Goal: Navigation & Orientation: Understand site structure

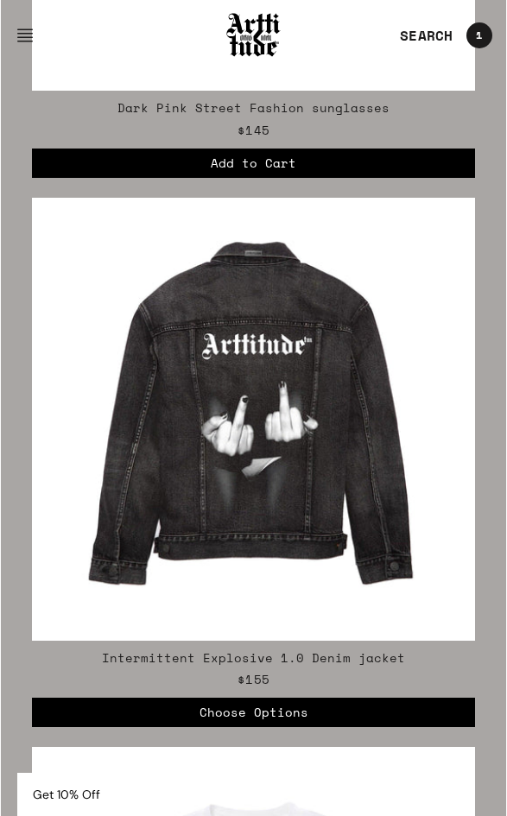
scroll to position [4462, 0]
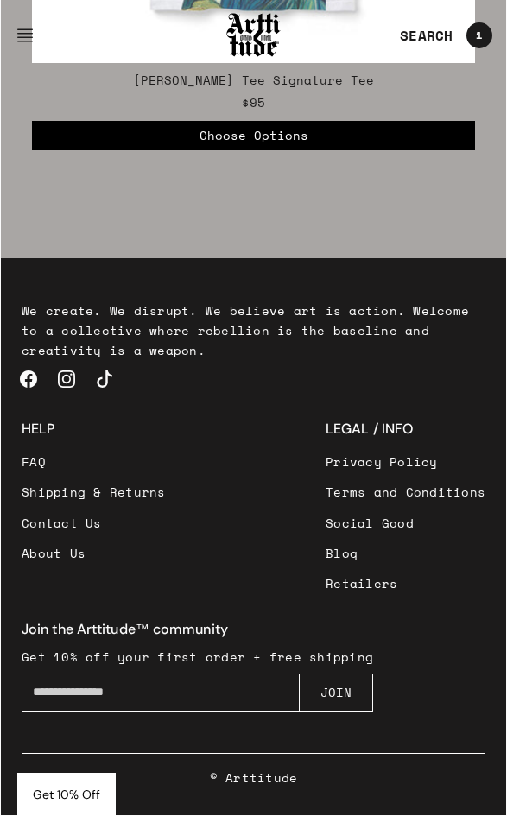
click at [358, 558] on link "Blog" at bounding box center [406, 553] width 160 height 30
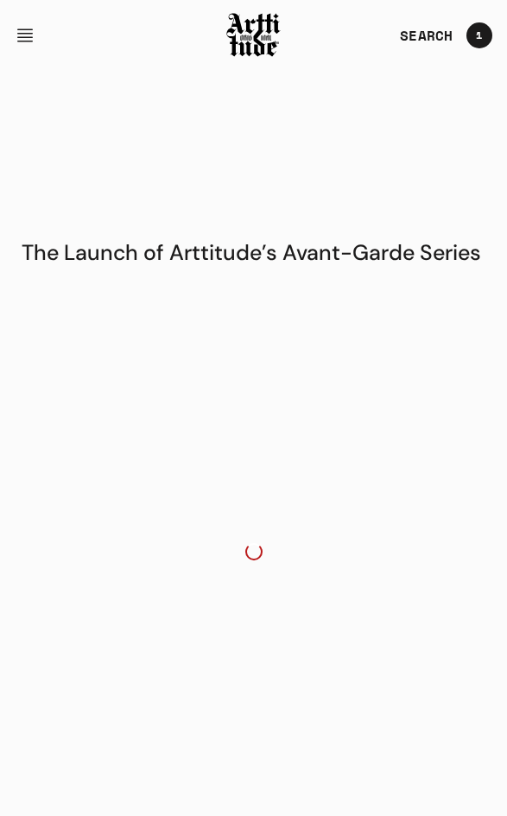
scroll to position [4081, 0]
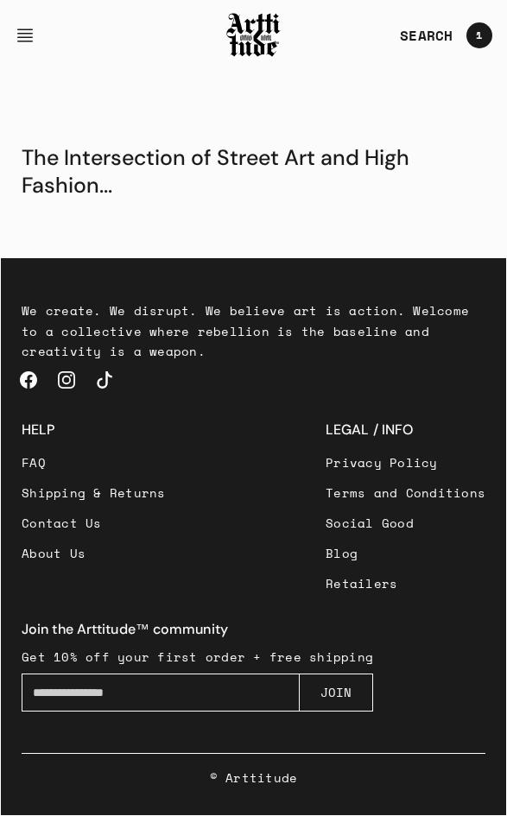
click at [374, 526] on link "Social Good" at bounding box center [406, 523] width 160 height 30
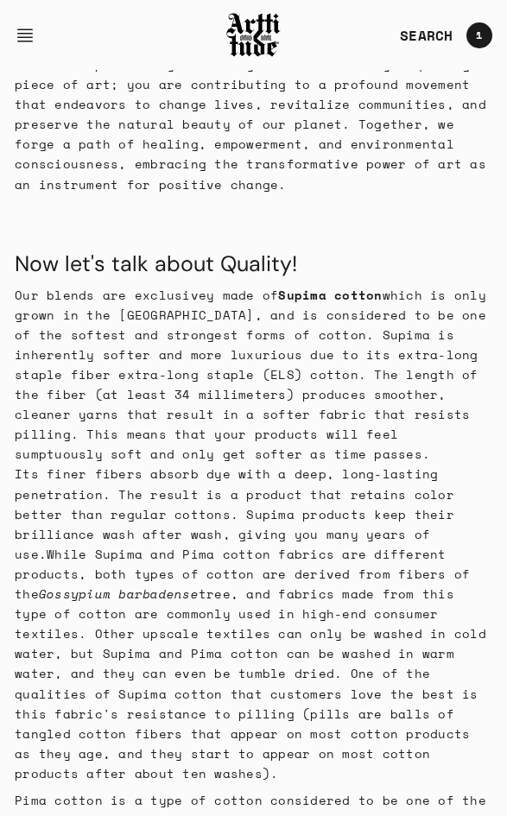
scroll to position [669, 0]
drag, startPoint x: 504, startPoint y: 538, endPoint x: 527, endPoint y: 536, distance: 22.5
click at [506, 536] on html "Skip to content COLLECTIONS ARTT Original Collection [PERSON_NAME] Collection I…" at bounding box center [253, 610] width 507 height 2558
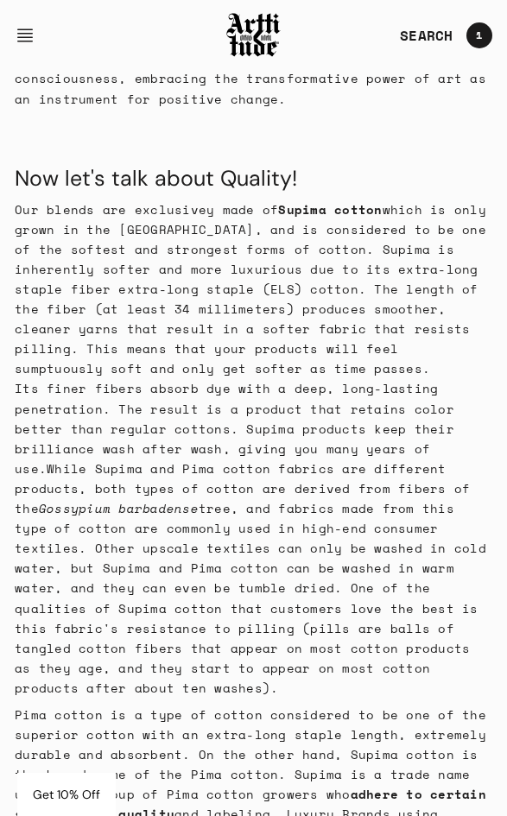
scroll to position [754, 0]
